Goal: Find specific page/section: Find specific page/section

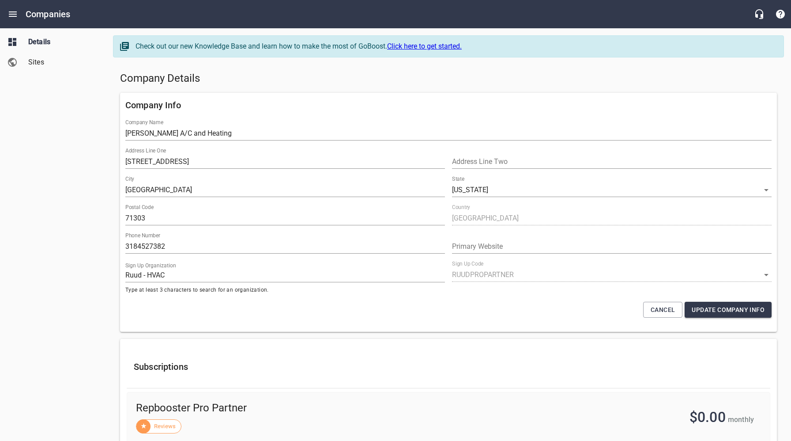
select select "[US_STATE]"
select select "63"
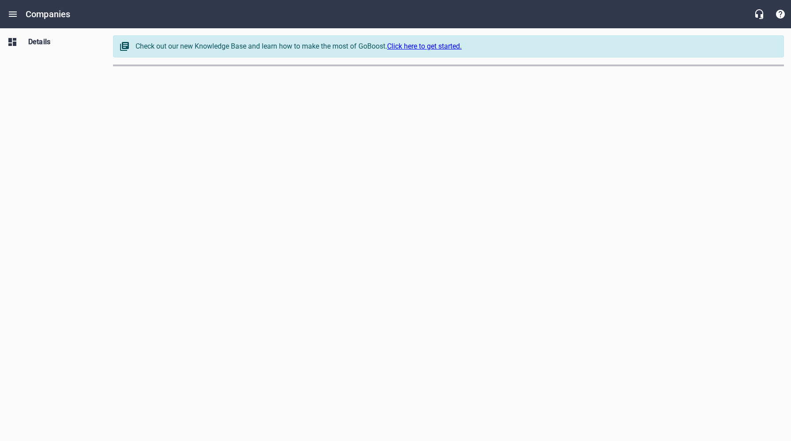
select select "[US_STATE]"
select select "62"
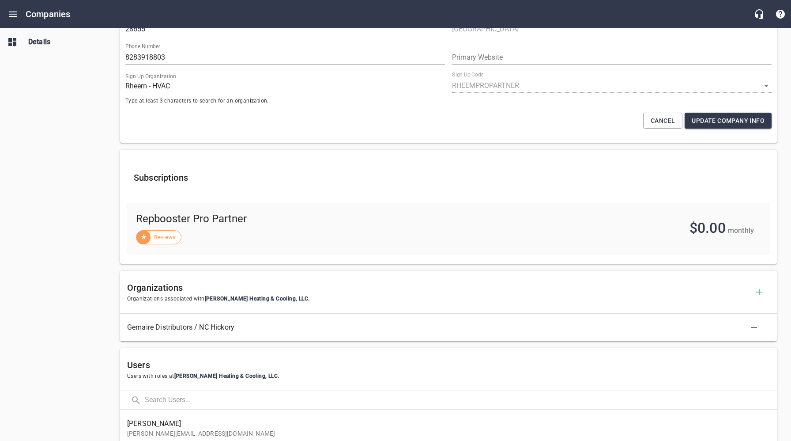
scroll to position [325, 0]
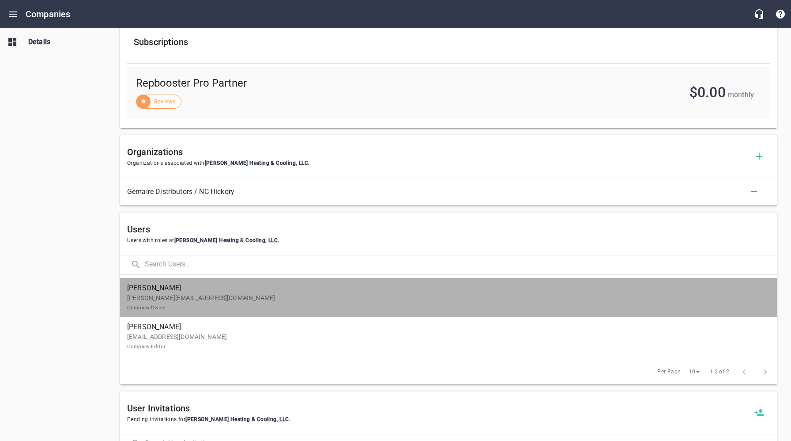
click at [203, 302] on p "doug@herronhvac.com Company Owner" at bounding box center [445, 302] width 636 height 19
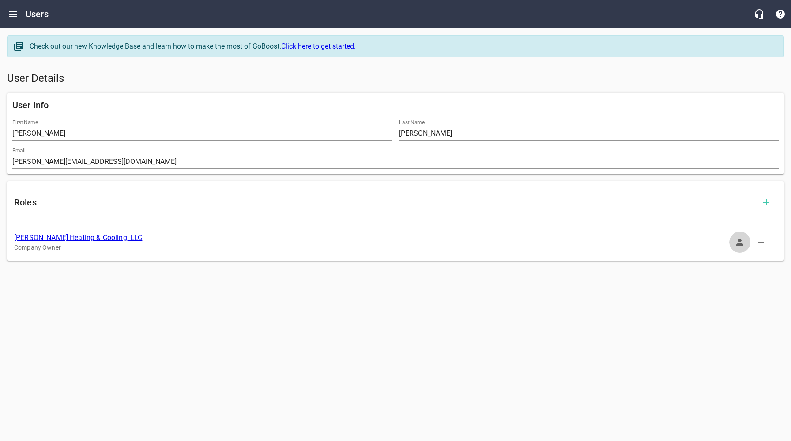
click at [738, 242] on icon "button" at bounding box center [740, 242] width 11 height 11
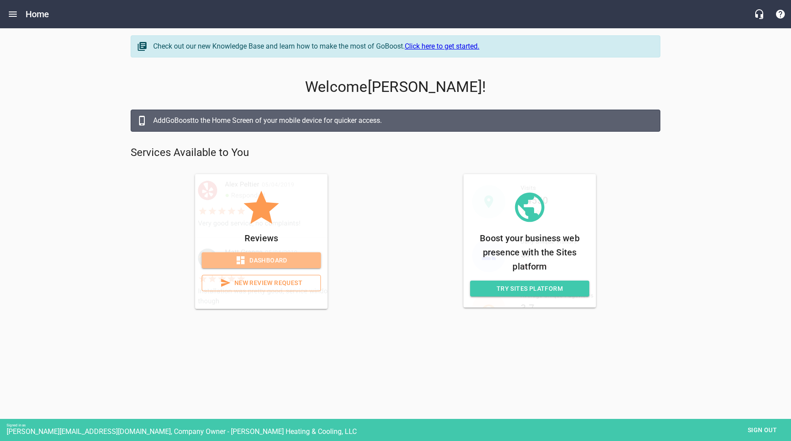
click at [256, 263] on span "Dashboard" at bounding box center [261, 260] width 105 height 11
